Goal: Navigation & Orientation: Find specific page/section

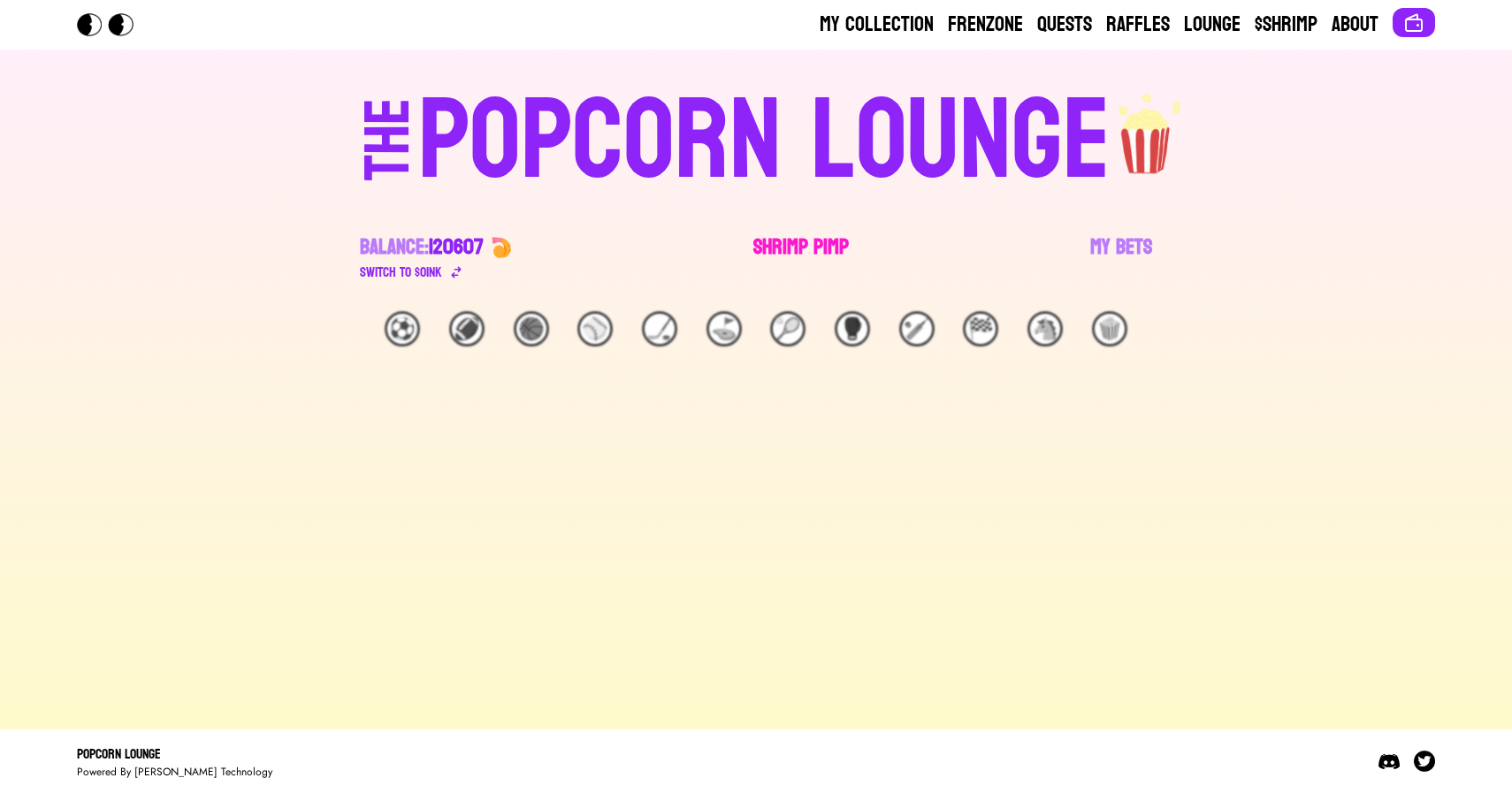
click at [784, 246] on link "Shrimp Pimp" at bounding box center [801, 258] width 96 height 50
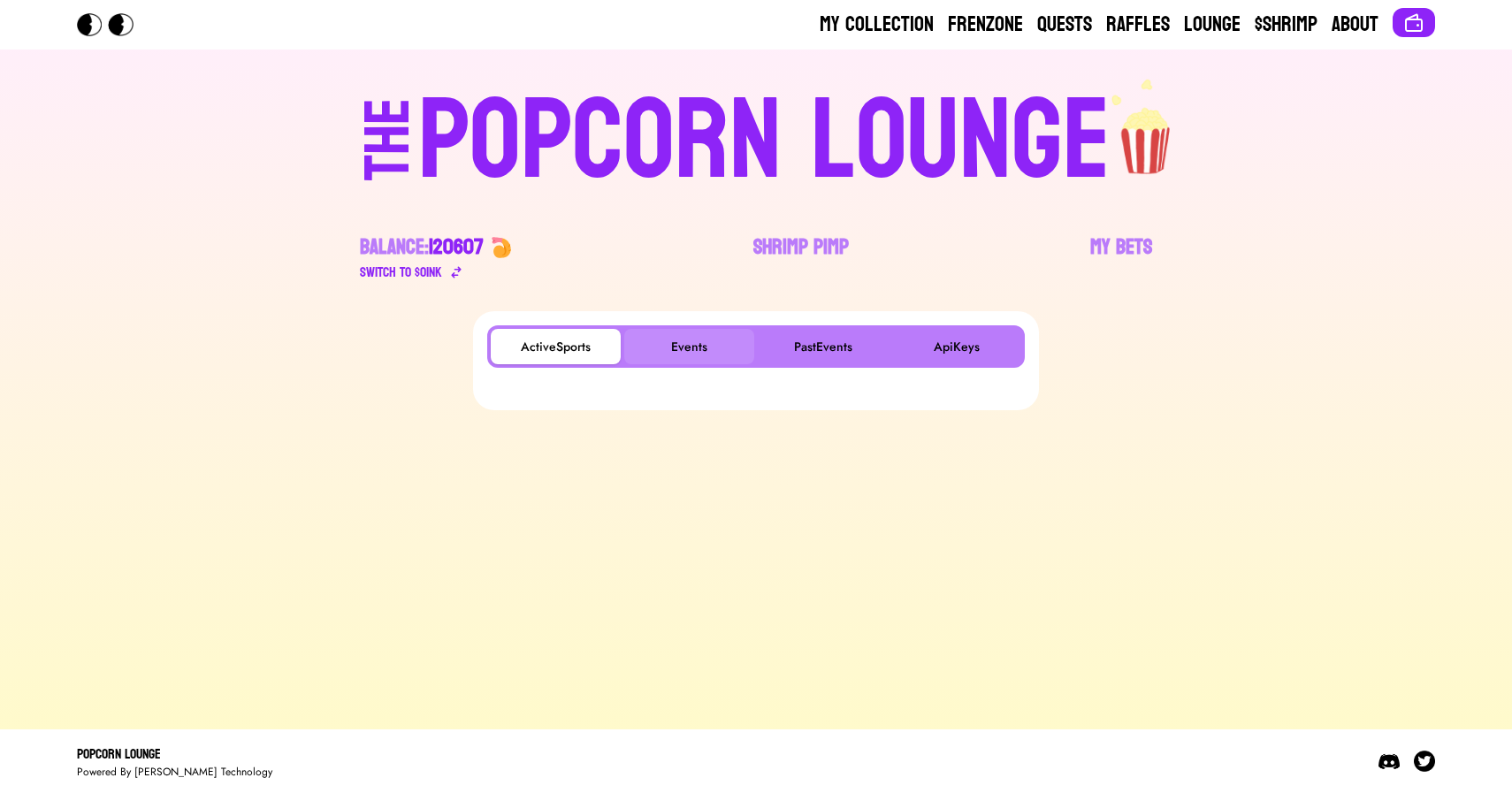
click at [691, 359] on button "Events" at bounding box center [690, 346] width 130 height 35
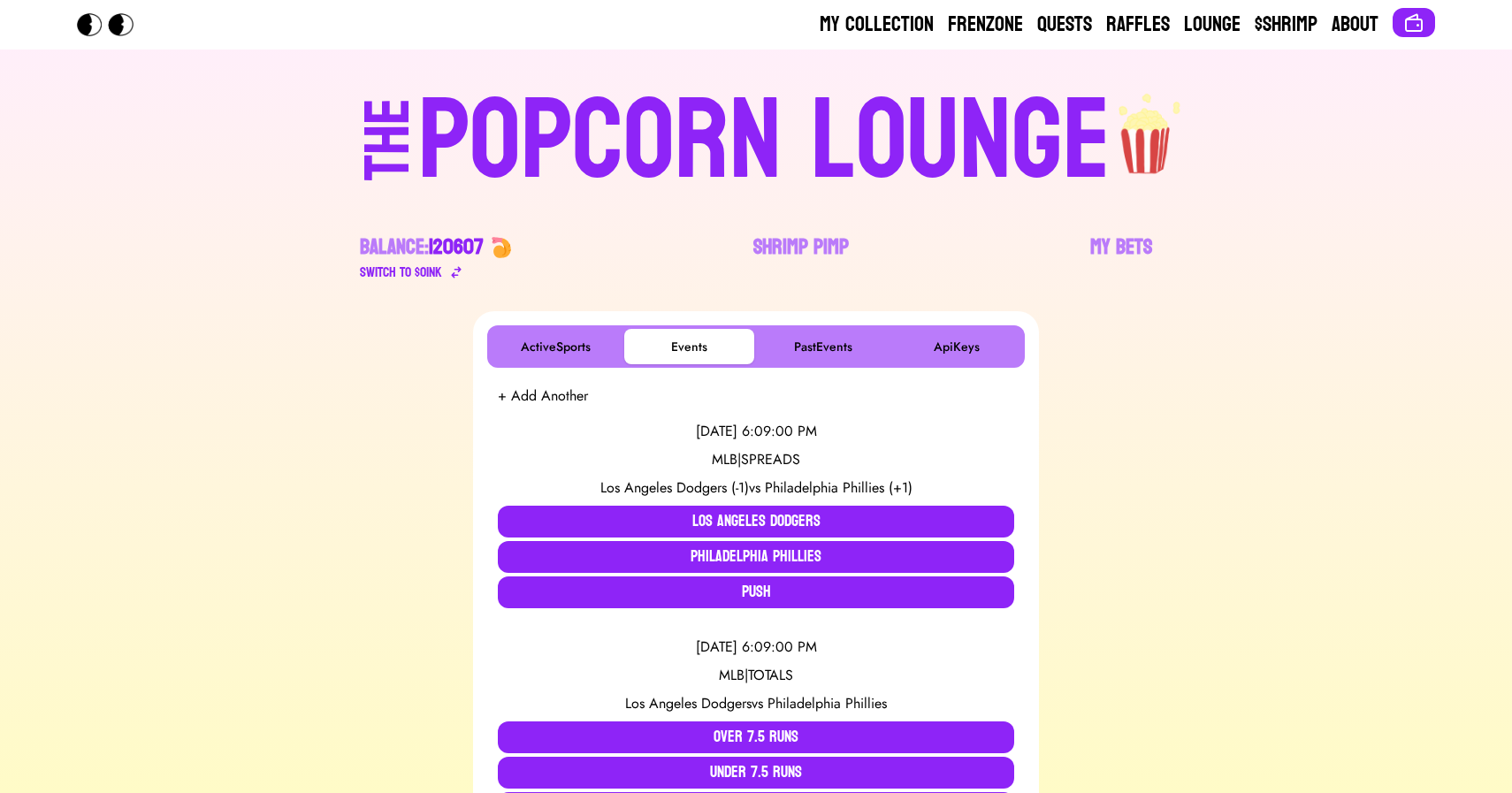
click at [561, 137] on div "POPCORN LOUNGE" at bounding box center [764, 141] width 693 height 113
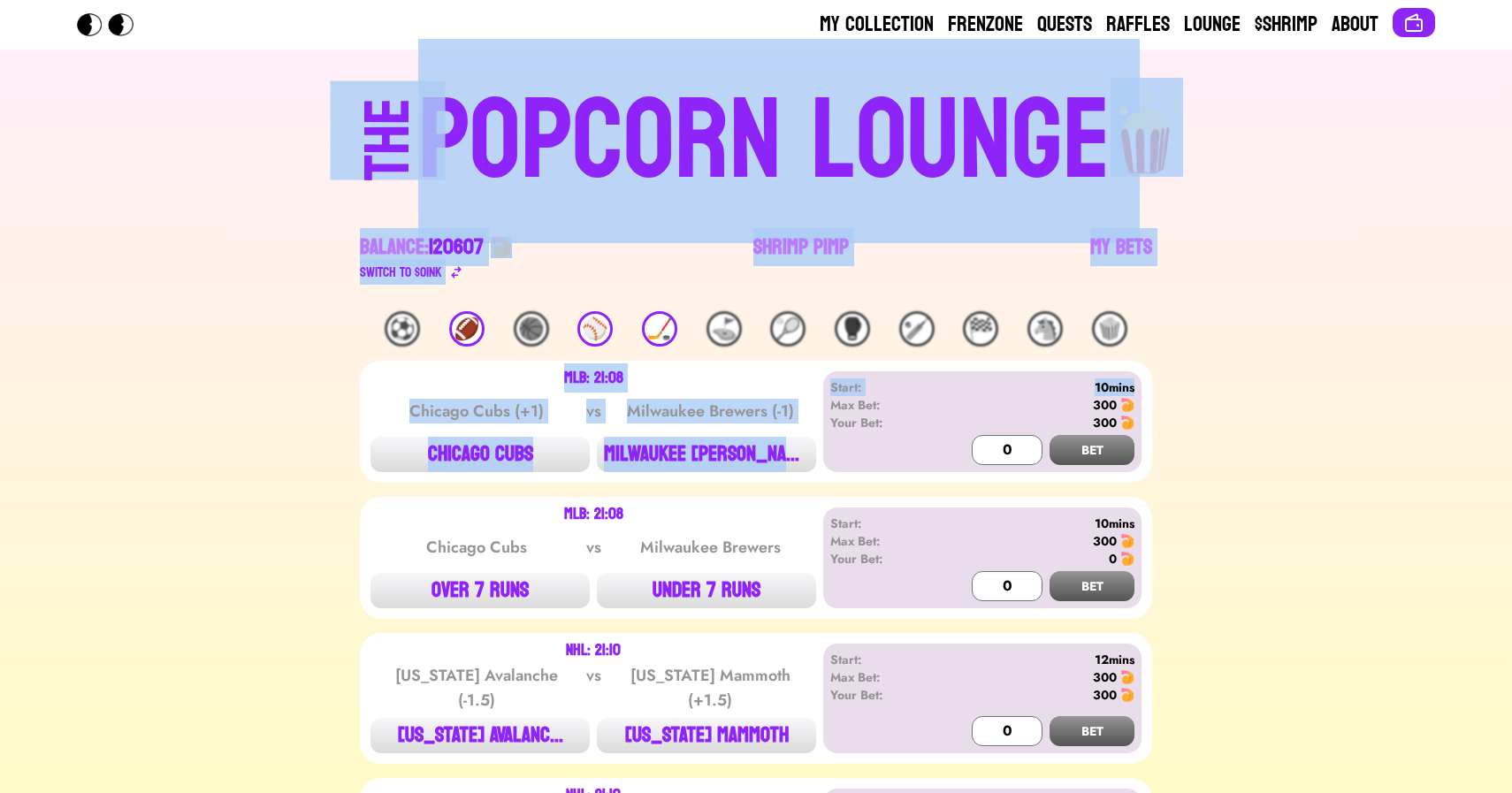
drag, startPoint x: 164, startPoint y: 125, endPoint x: 1172, endPoint y: 392, distance: 1042.8
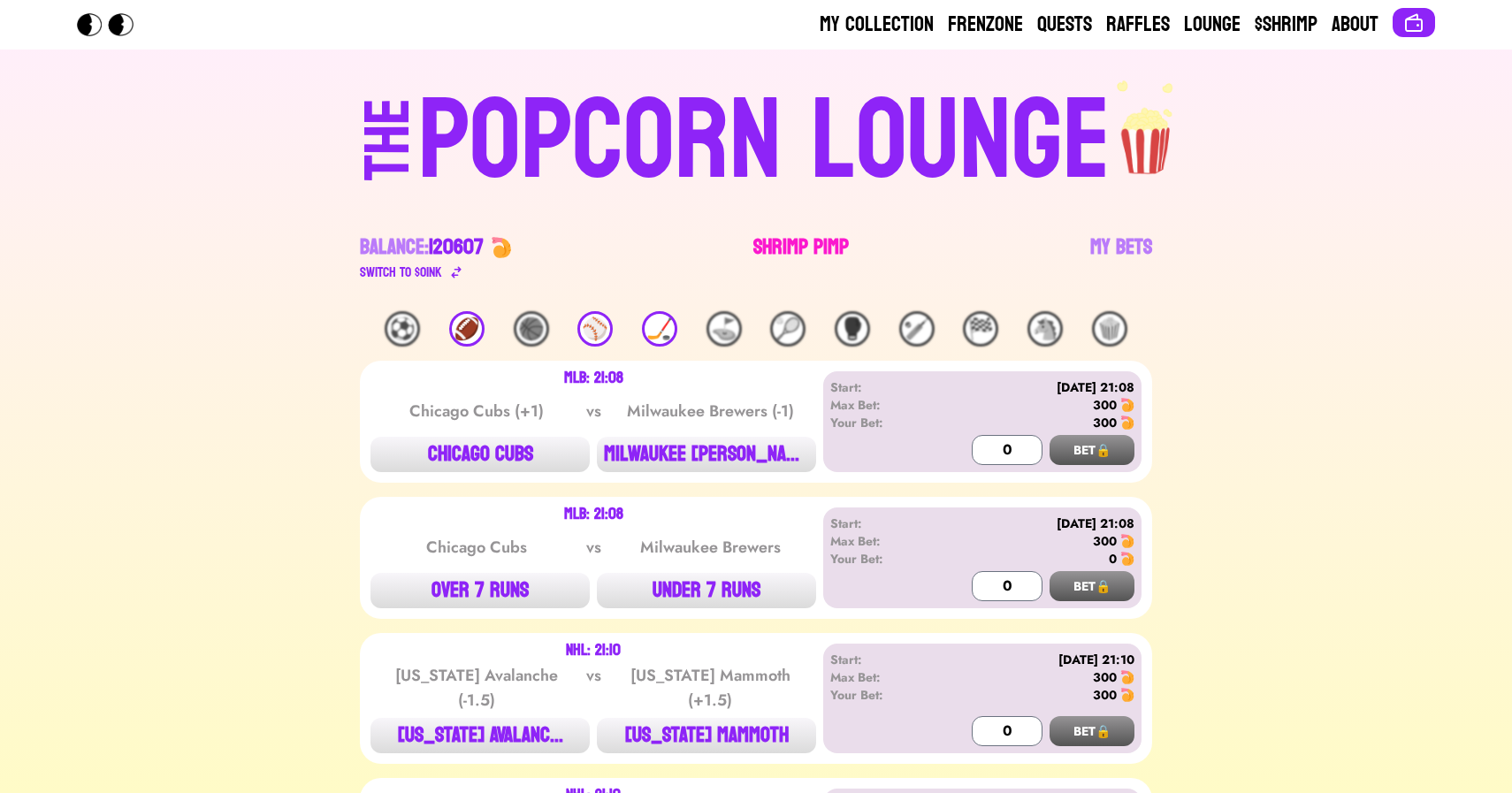
click at [781, 245] on link "Shrimp Pimp" at bounding box center [801, 258] width 96 height 50
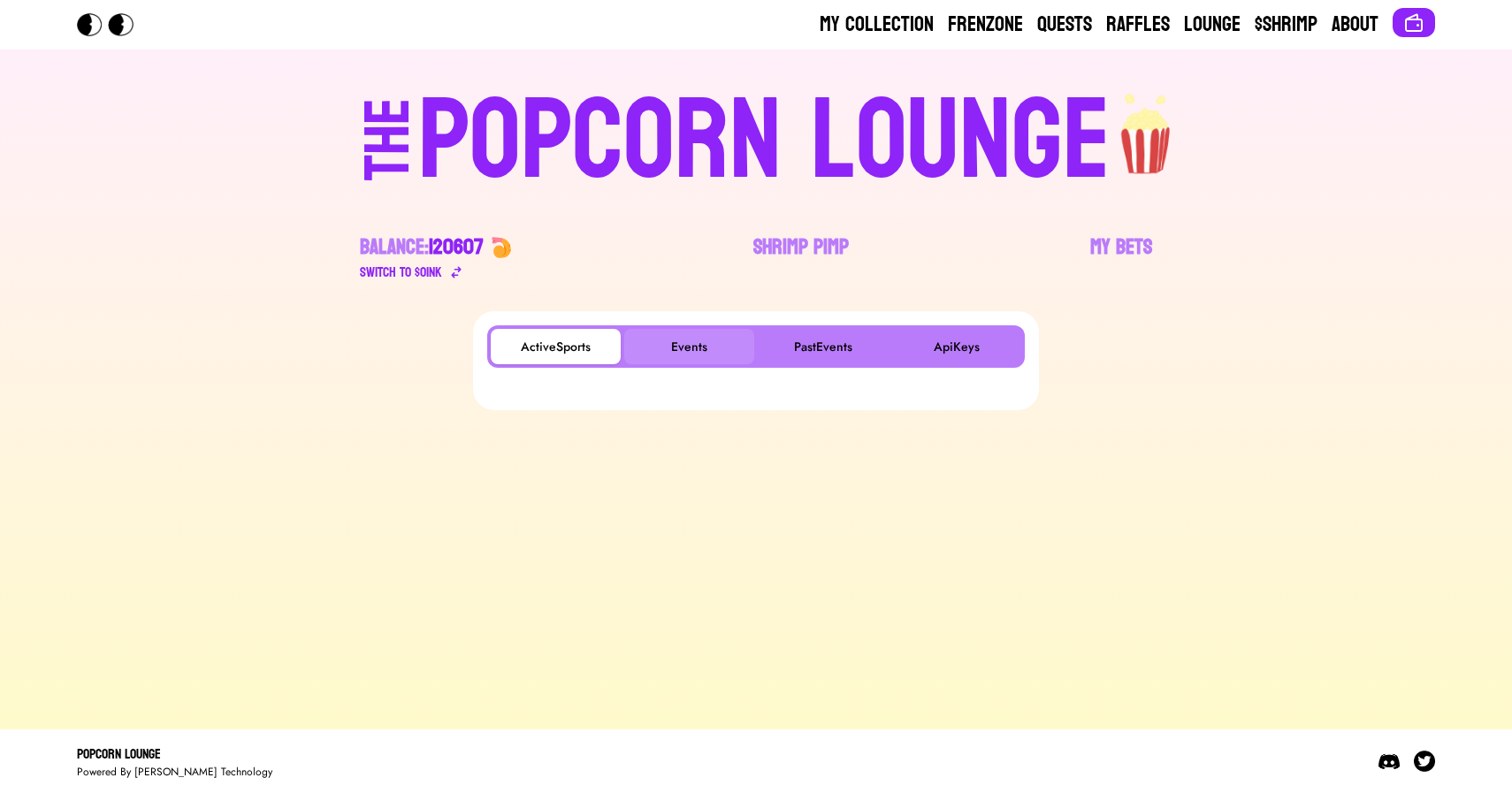
click at [693, 336] on button "Events" at bounding box center [690, 346] width 130 height 35
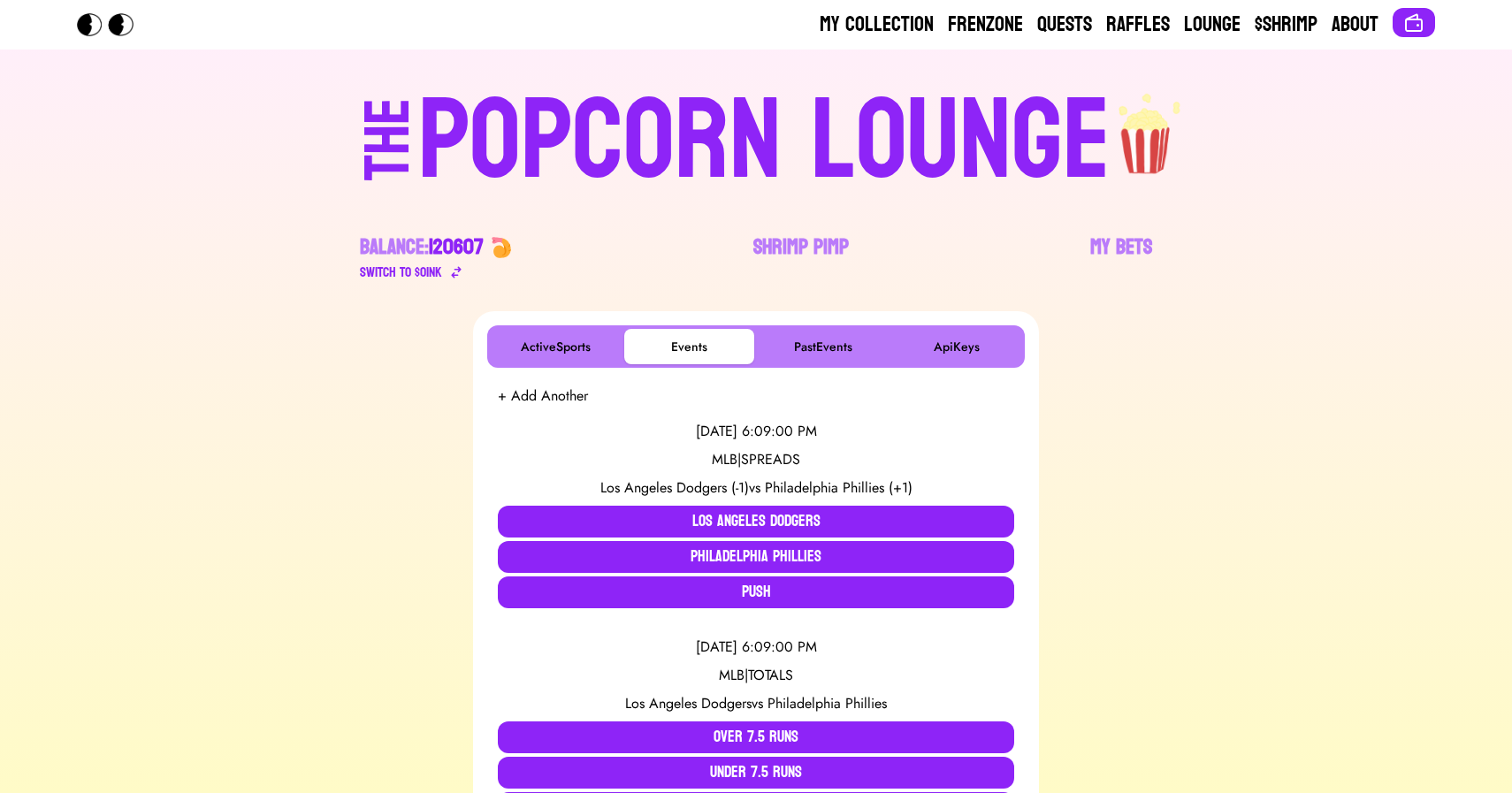
click at [548, 116] on div "POPCORN LOUNGE" at bounding box center [764, 141] width 693 height 113
